Goal: Task Accomplishment & Management: Use online tool/utility

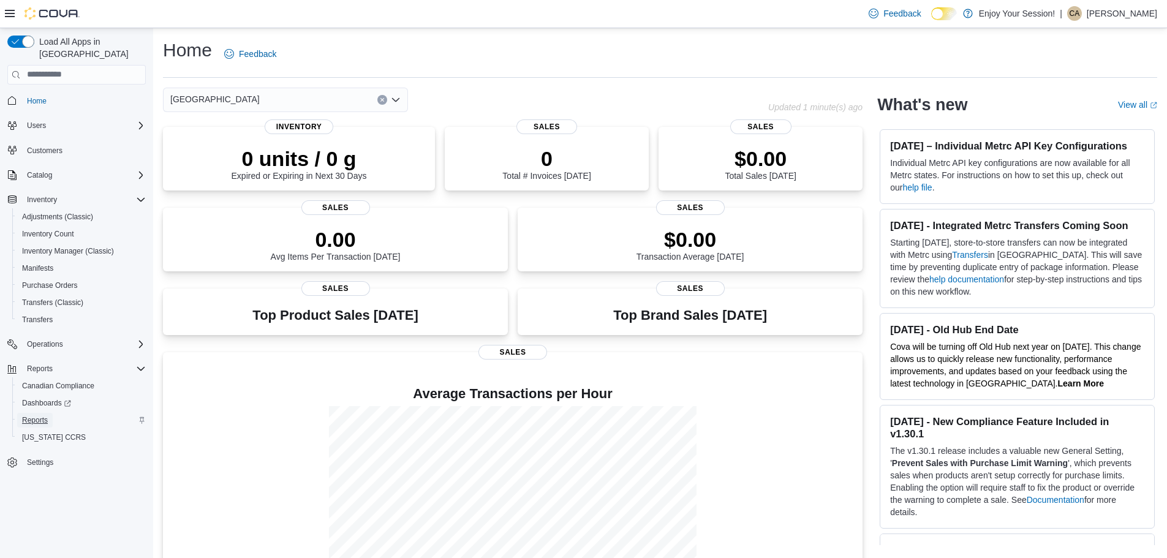
click at [29, 415] on span "Reports" at bounding box center [35, 420] width 26 height 10
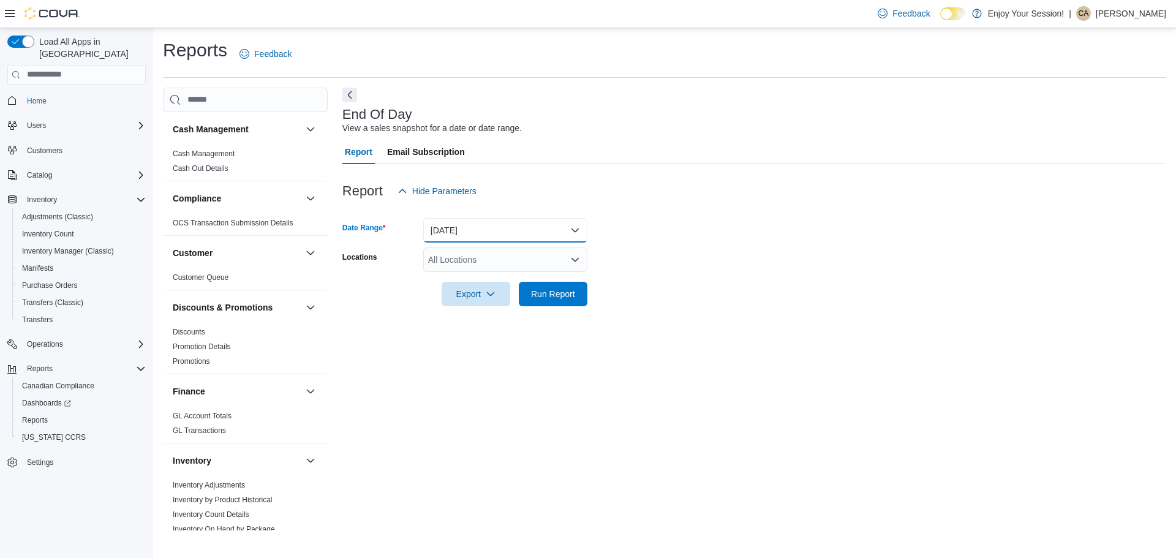
click at [485, 232] on button "[DATE]" at bounding box center [505, 230] width 164 height 25
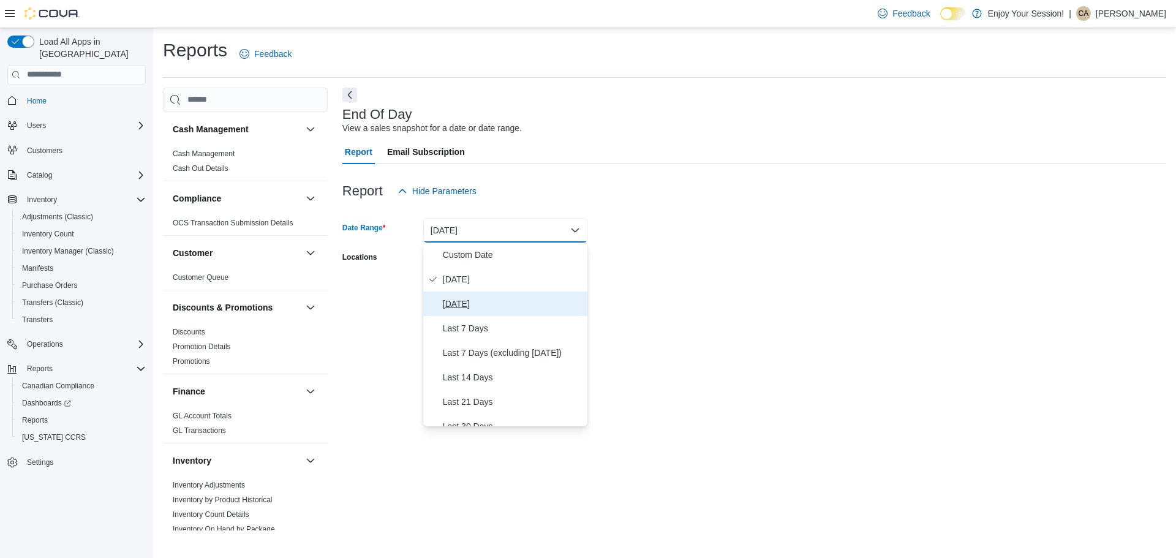
click at [474, 306] on span "[DATE]" at bounding box center [513, 304] width 140 height 15
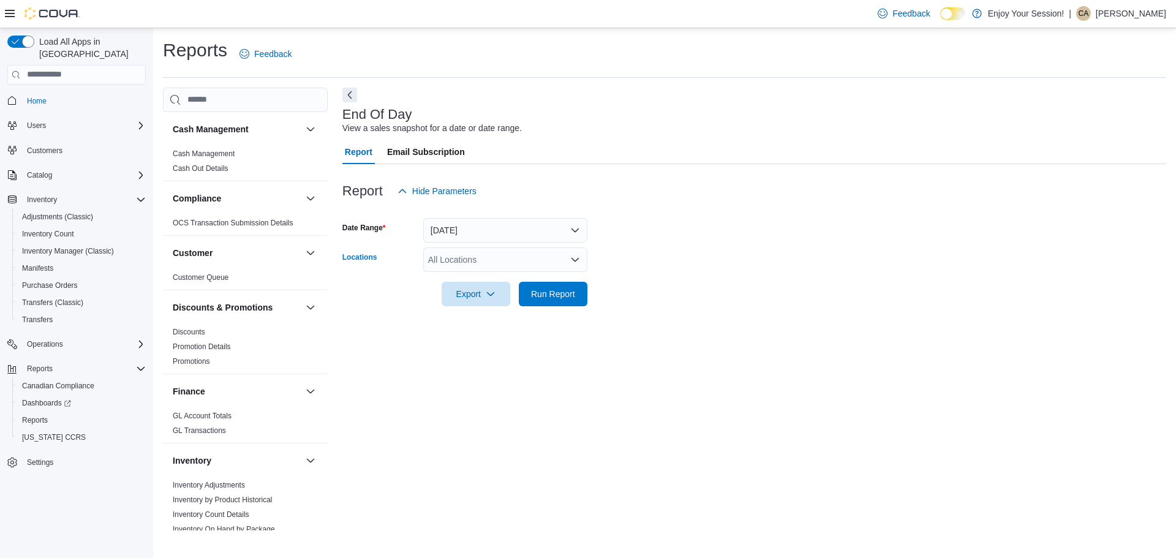
click at [469, 260] on div "All Locations" at bounding box center [505, 260] width 164 height 25
type input "***"
click at [500, 303] on div "[GEOGRAPHIC_DATA]" at bounding box center [505, 298] width 149 height 12
click at [754, 364] on div "End Of Day View a sales snapshot for a date or date range. Report Email Subscri…" at bounding box center [754, 309] width 824 height 443
click at [554, 292] on span "Run Report" at bounding box center [553, 293] width 44 height 12
